Goal: Complete application form

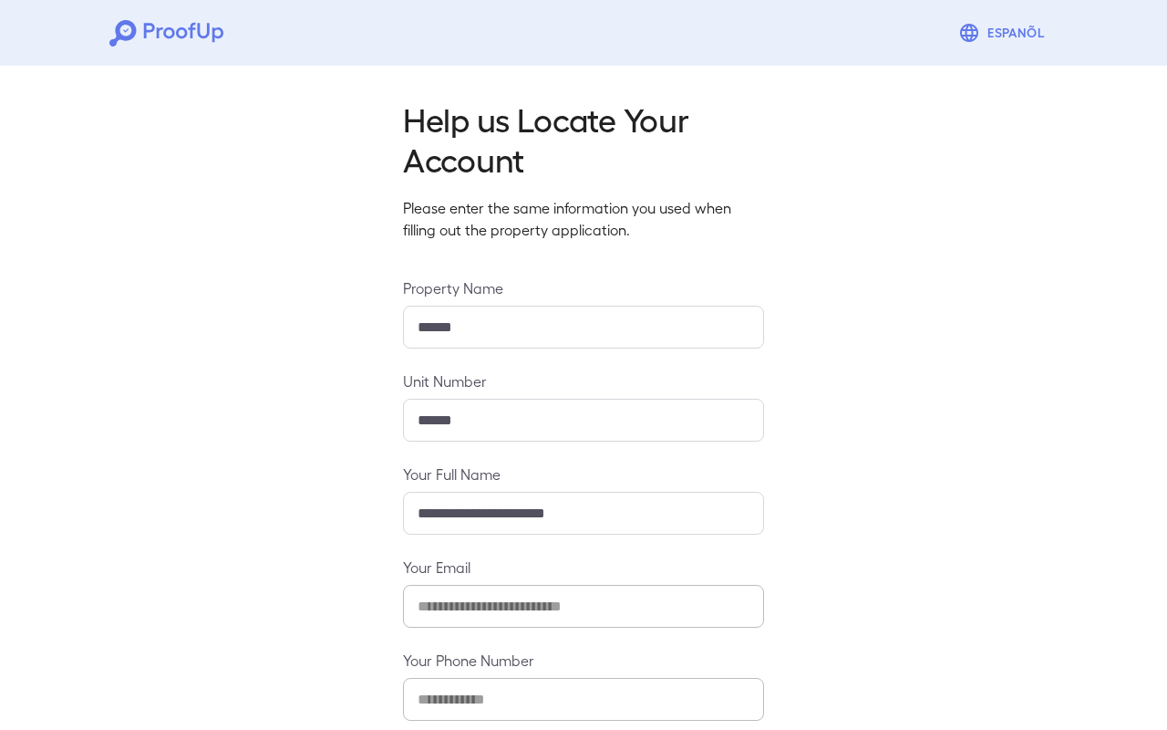
scroll to position [91, 0]
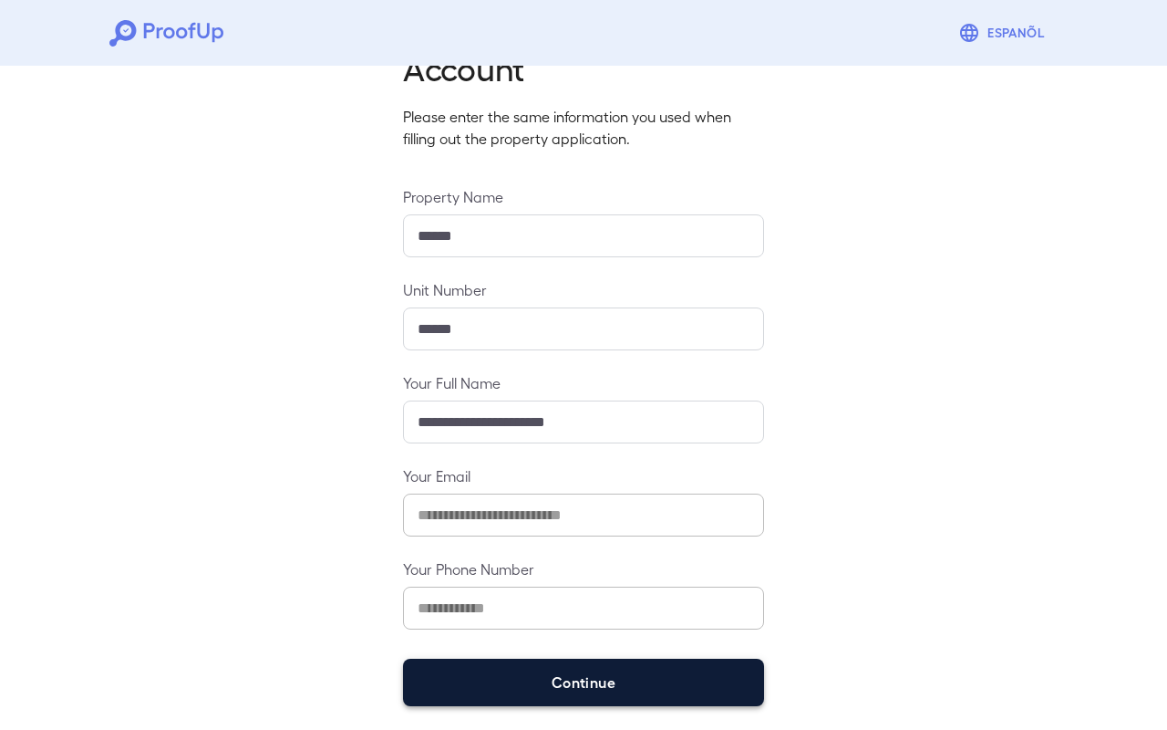
click at [557, 700] on button "Continue" at bounding box center [583, 682] width 361 height 47
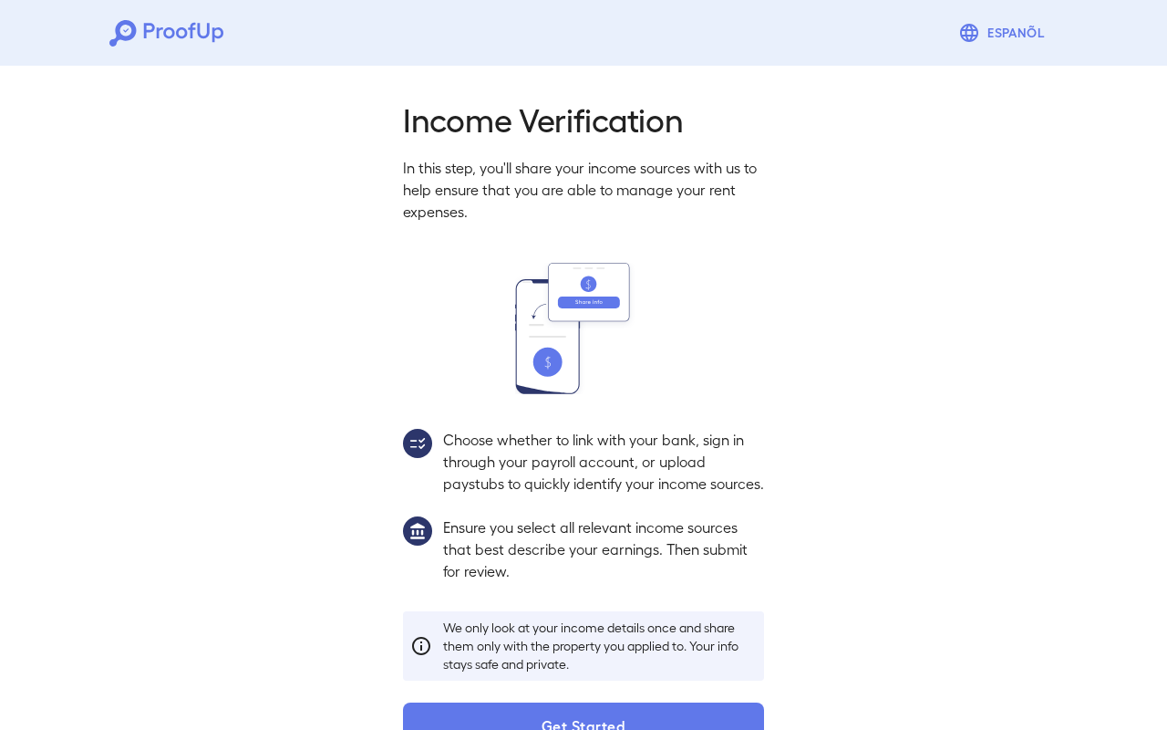
scroll to position [70, 0]
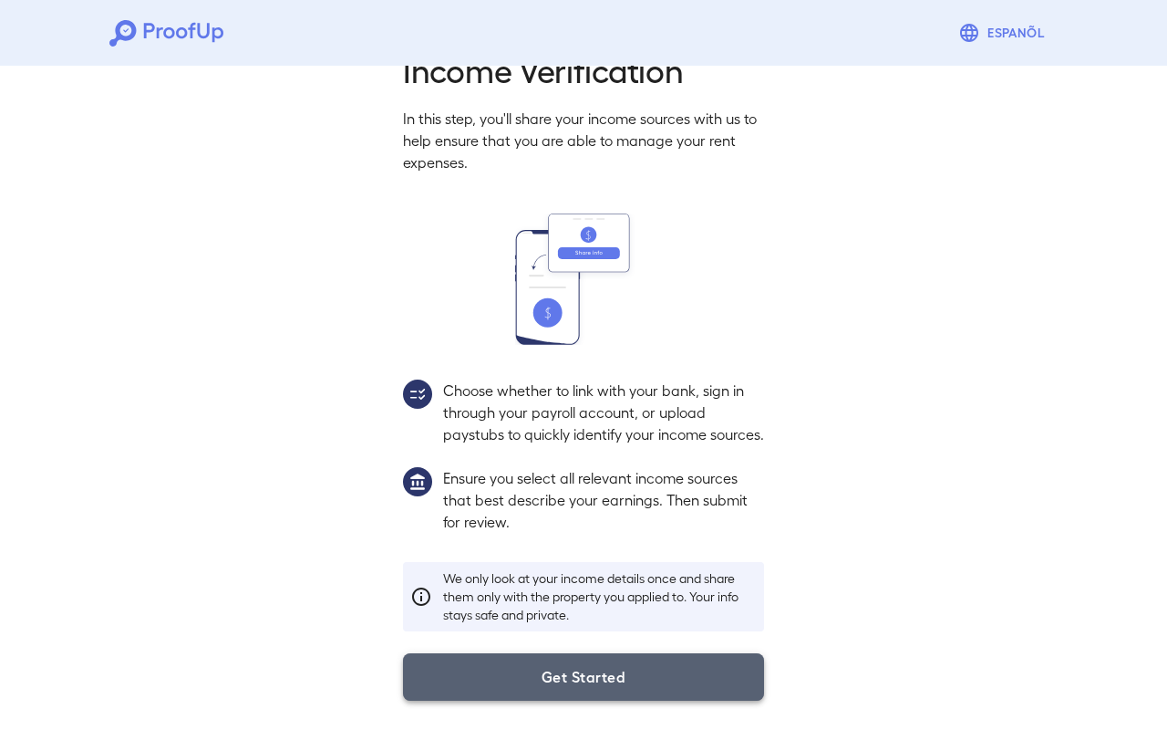
click at [580, 667] on button "Get Started" at bounding box center [583, 676] width 361 height 47
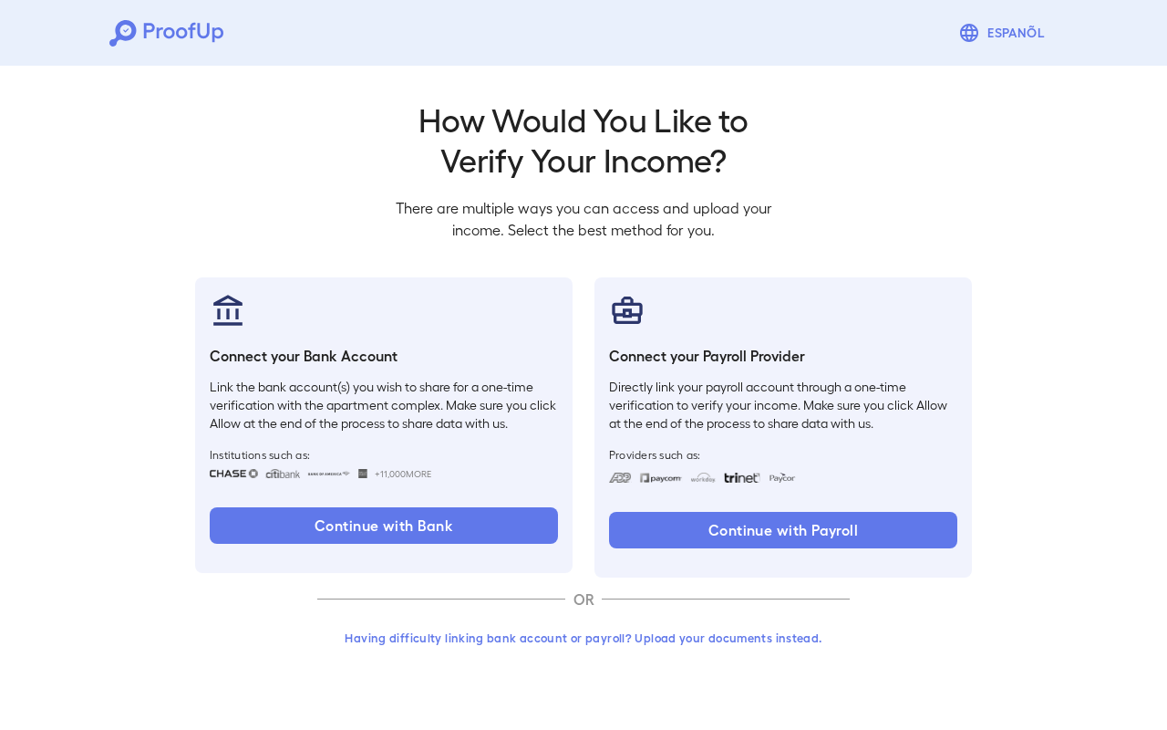
click at [472, 639] on button "Having difficulty linking bank account or payroll? Upload your documents instea…" at bounding box center [583, 637] width 533 height 33
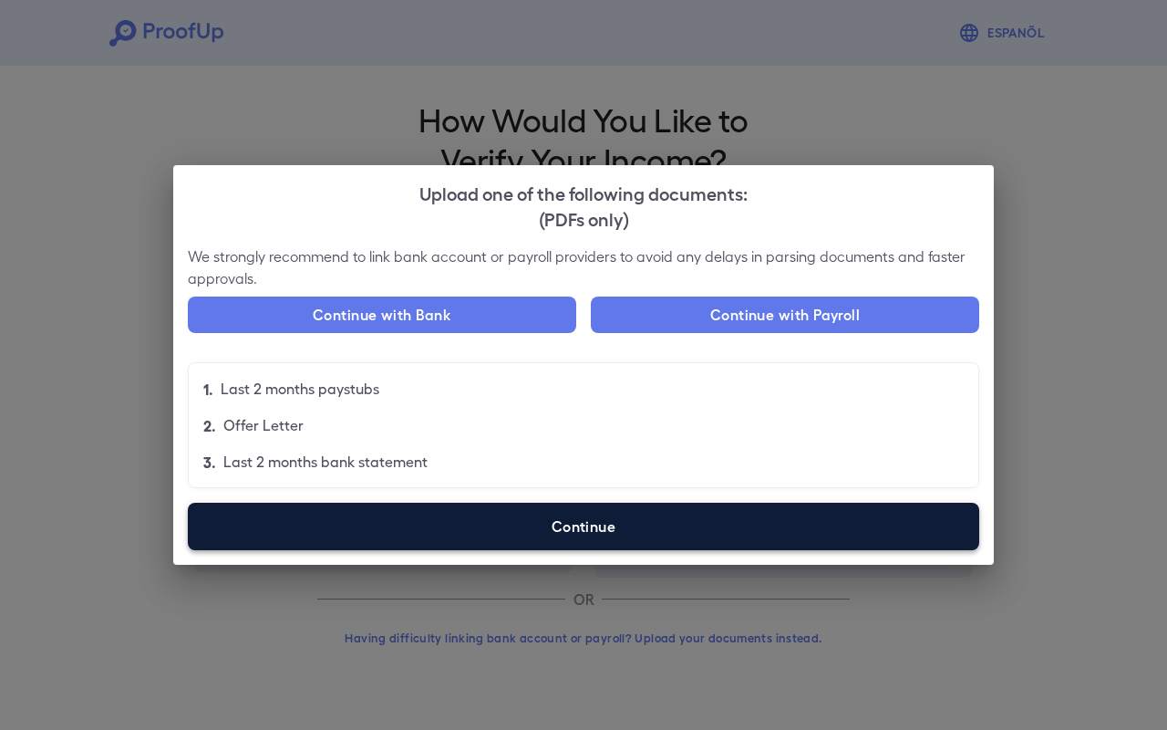
click at [579, 521] on label "Continue" at bounding box center [584, 526] width 792 height 47
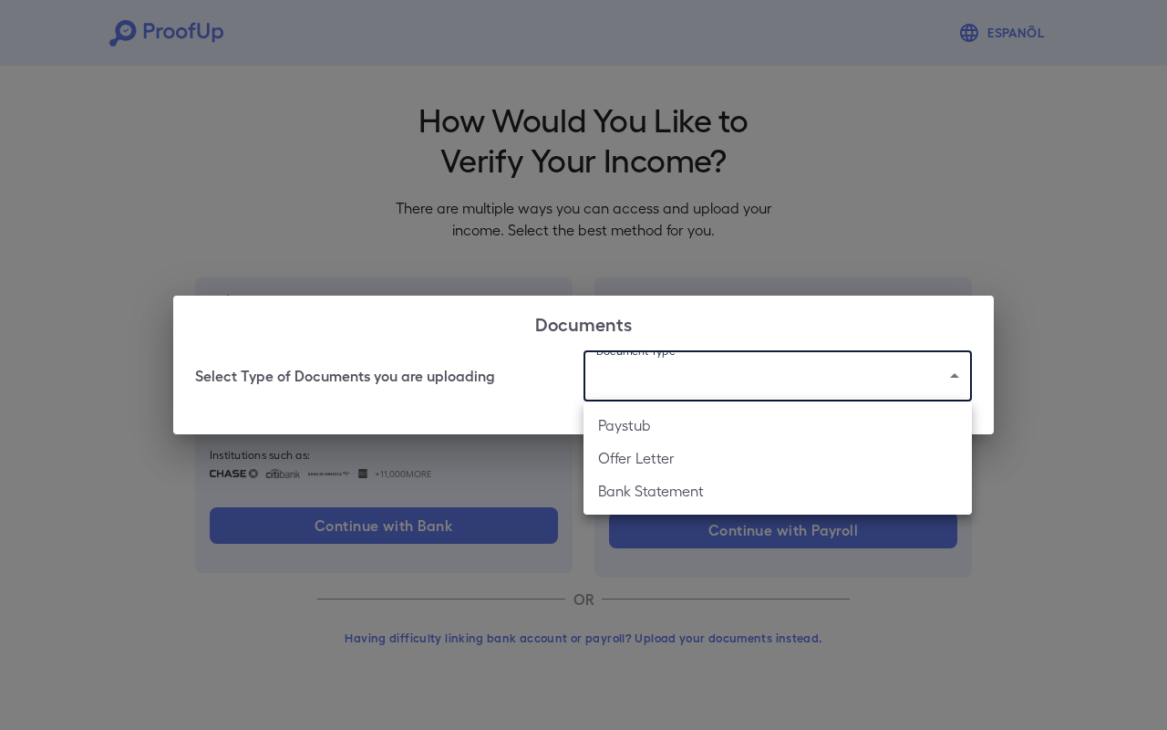
click at [673, 379] on body "Espanõl Go back How Would You Like to Verify Your Income? There are multiple wa…" at bounding box center [583, 348] width 1167 height 697
click at [686, 484] on li "Bank Statement" at bounding box center [778, 490] width 389 height 33
type input "**********"
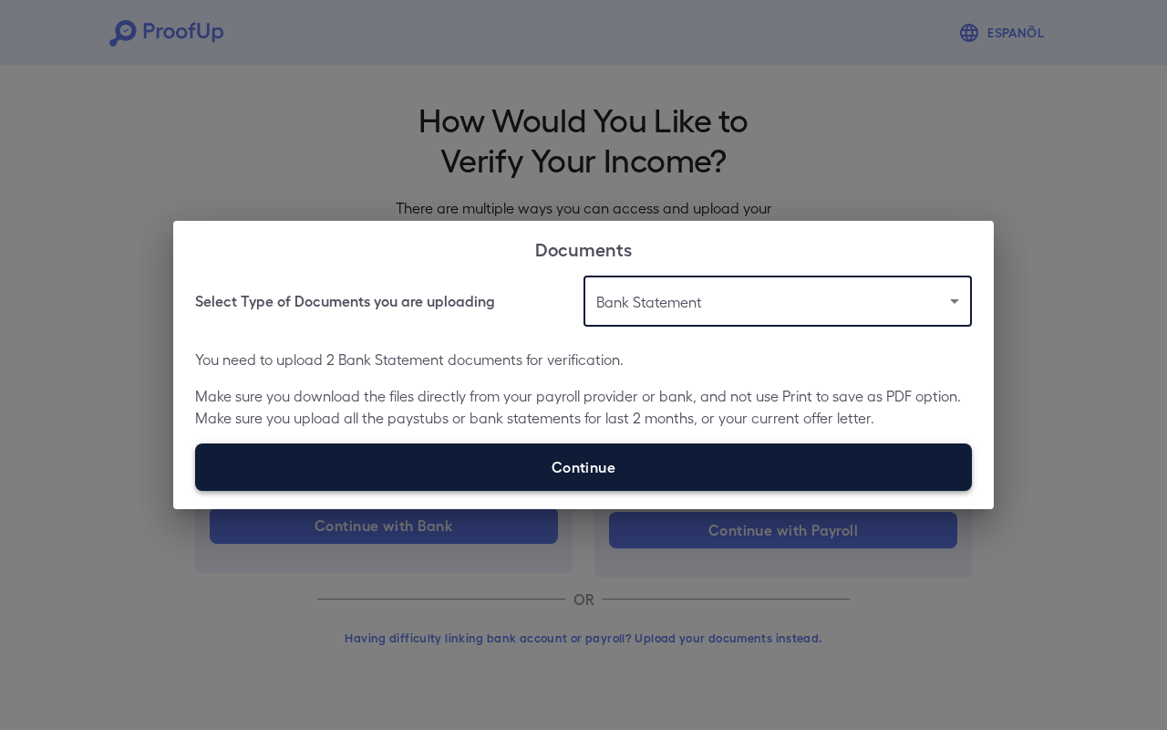
click at [551, 461] on label "Continue" at bounding box center [583, 466] width 777 height 47
click at [196, 490] on input "Continue" at bounding box center [195, 490] width 1 height 1
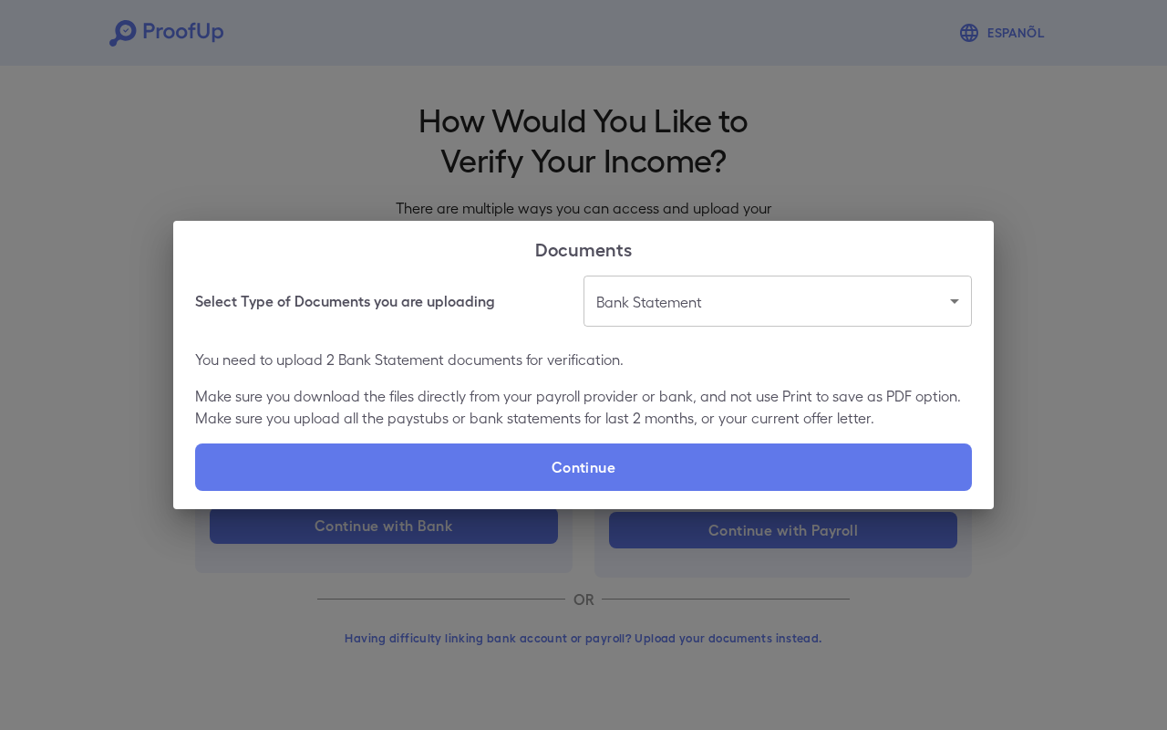
type input "**********"
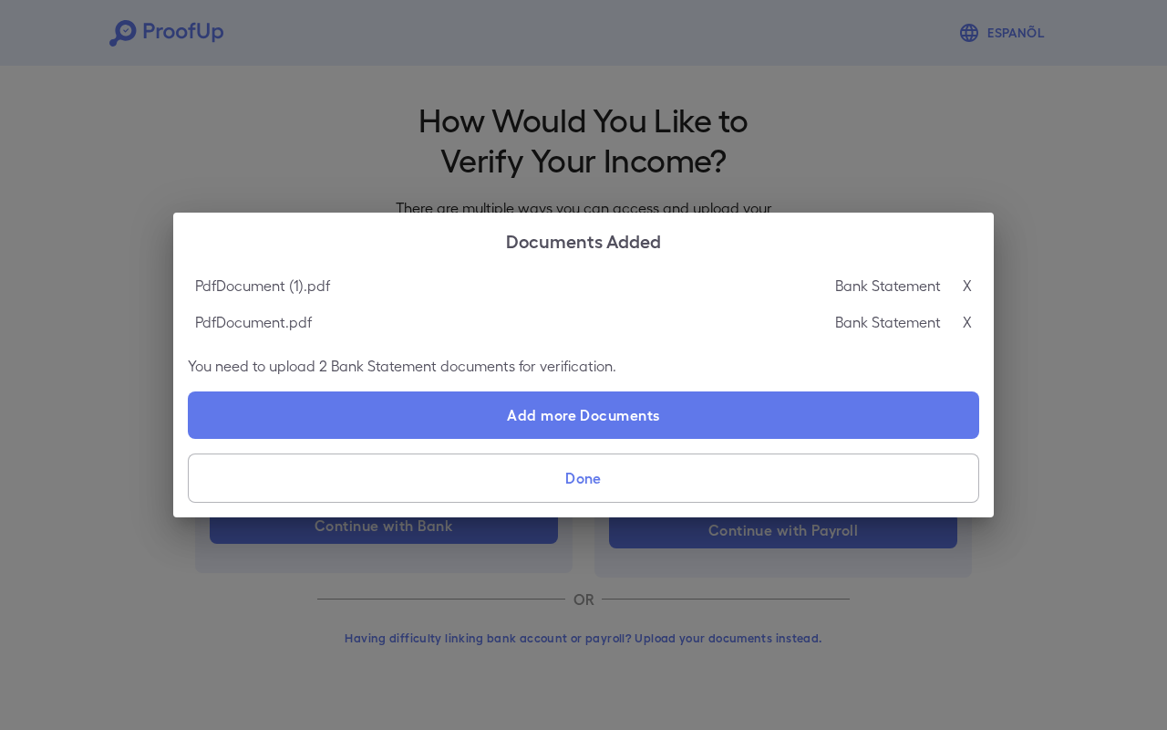
click at [589, 476] on button "Done" at bounding box center [584, 477] width 792 height 49
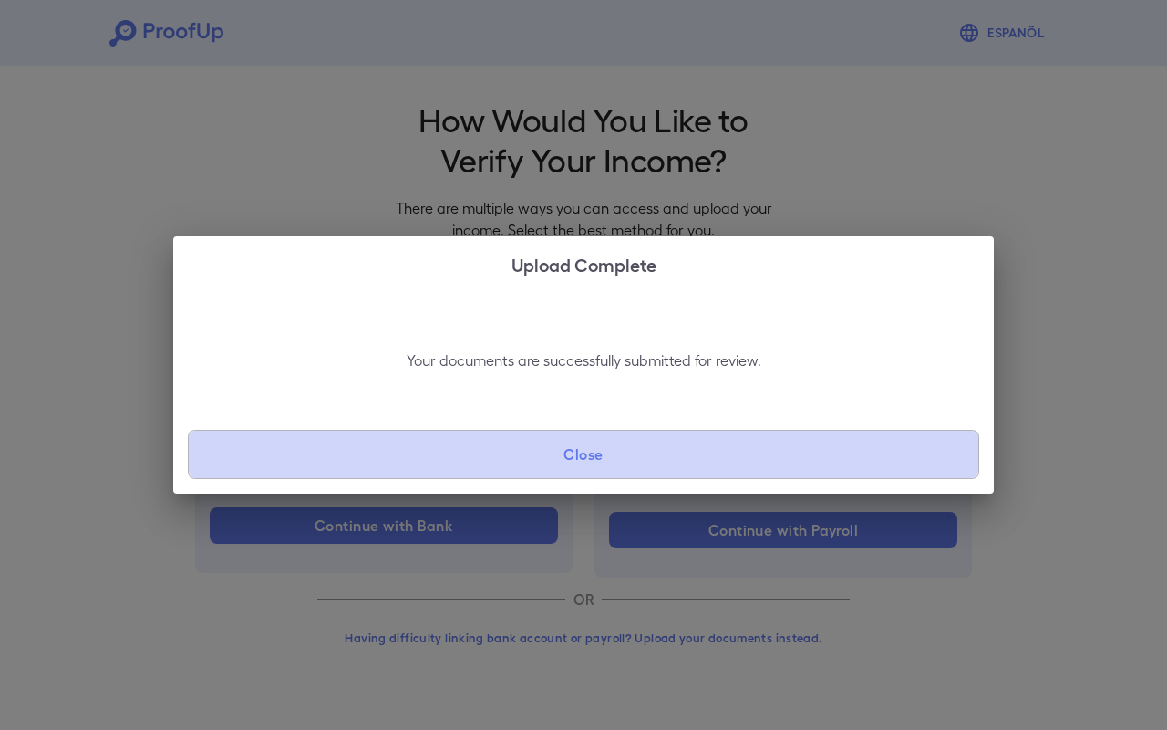
click at [663, 460] on button "Close" at bounding box center [584, 454] width 792 height 49
